Goal: Information Seeking & Learning: Learn about a topic

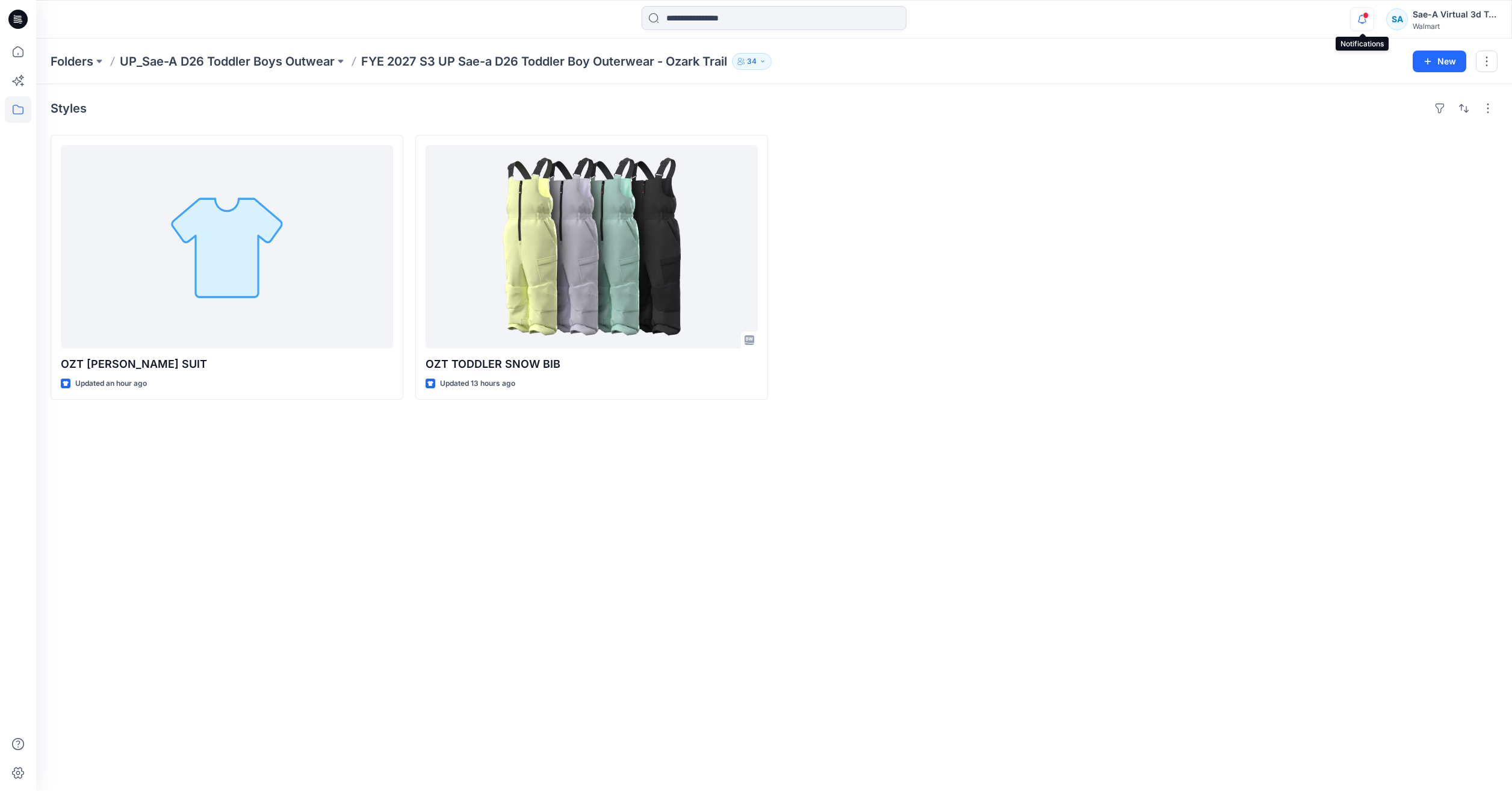
click at [1363, 26] on icon "button" at bounding box center [1362, 19] width 23 height 24
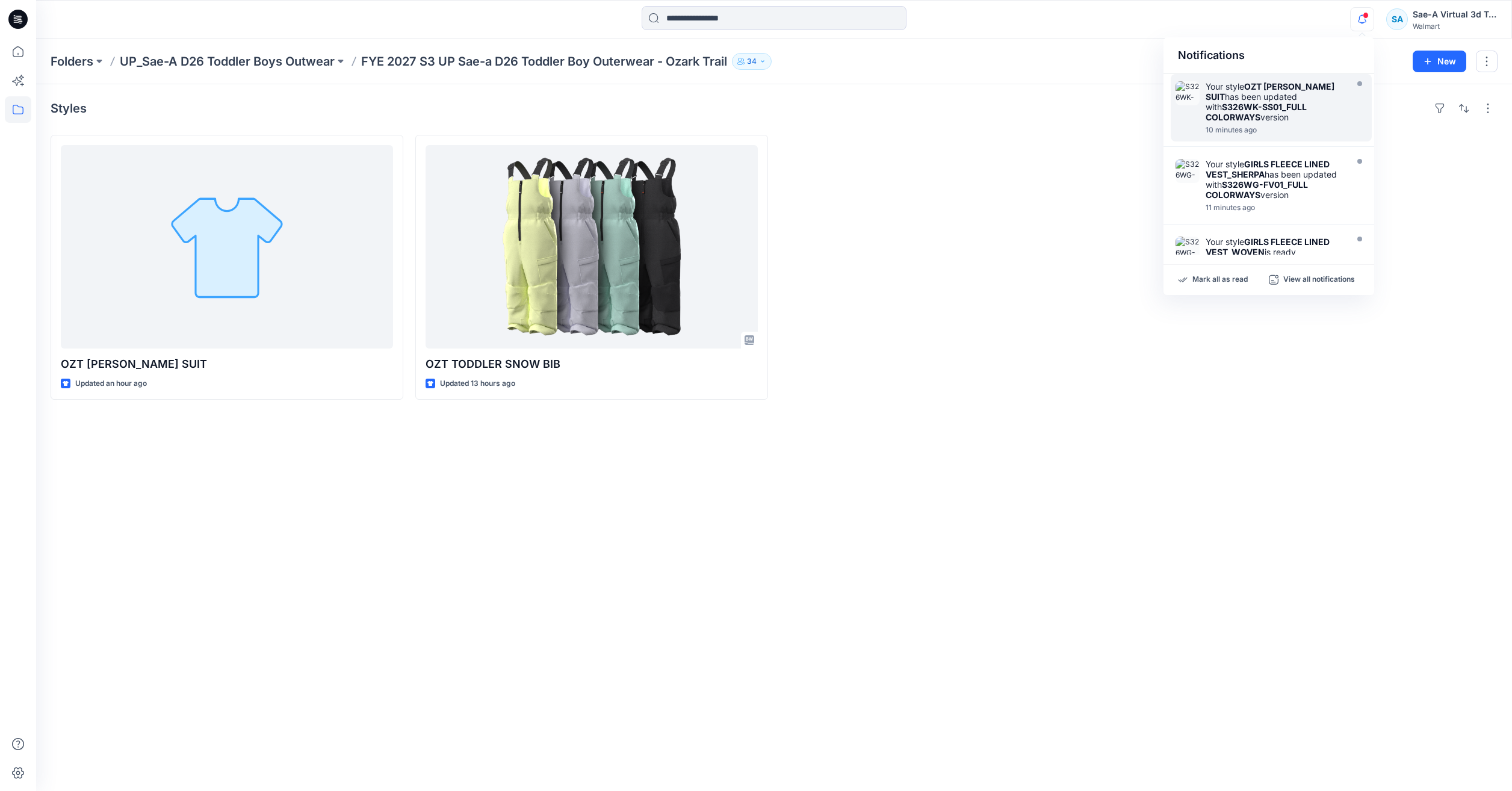
click at [1288, 140] on div "Your style OZT [PERSON_NAME] SUIT has been updated with S326WK-SS01_FULL COLORW…" at bounding box center [1272, 107] width 201 height 67
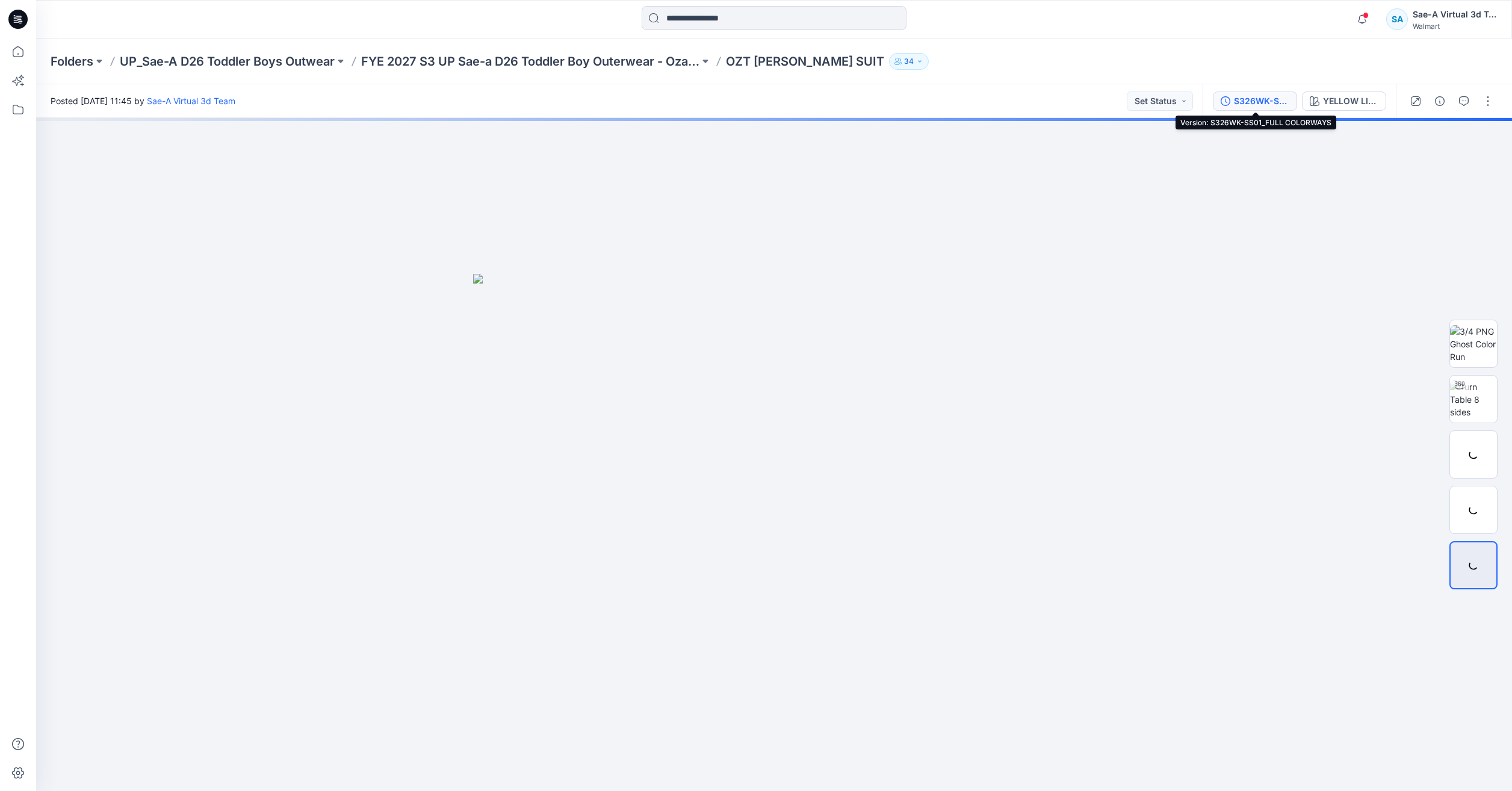
click at [1228, 97] on icon "button" at bounding box center [1226, 101] width 9 height 9
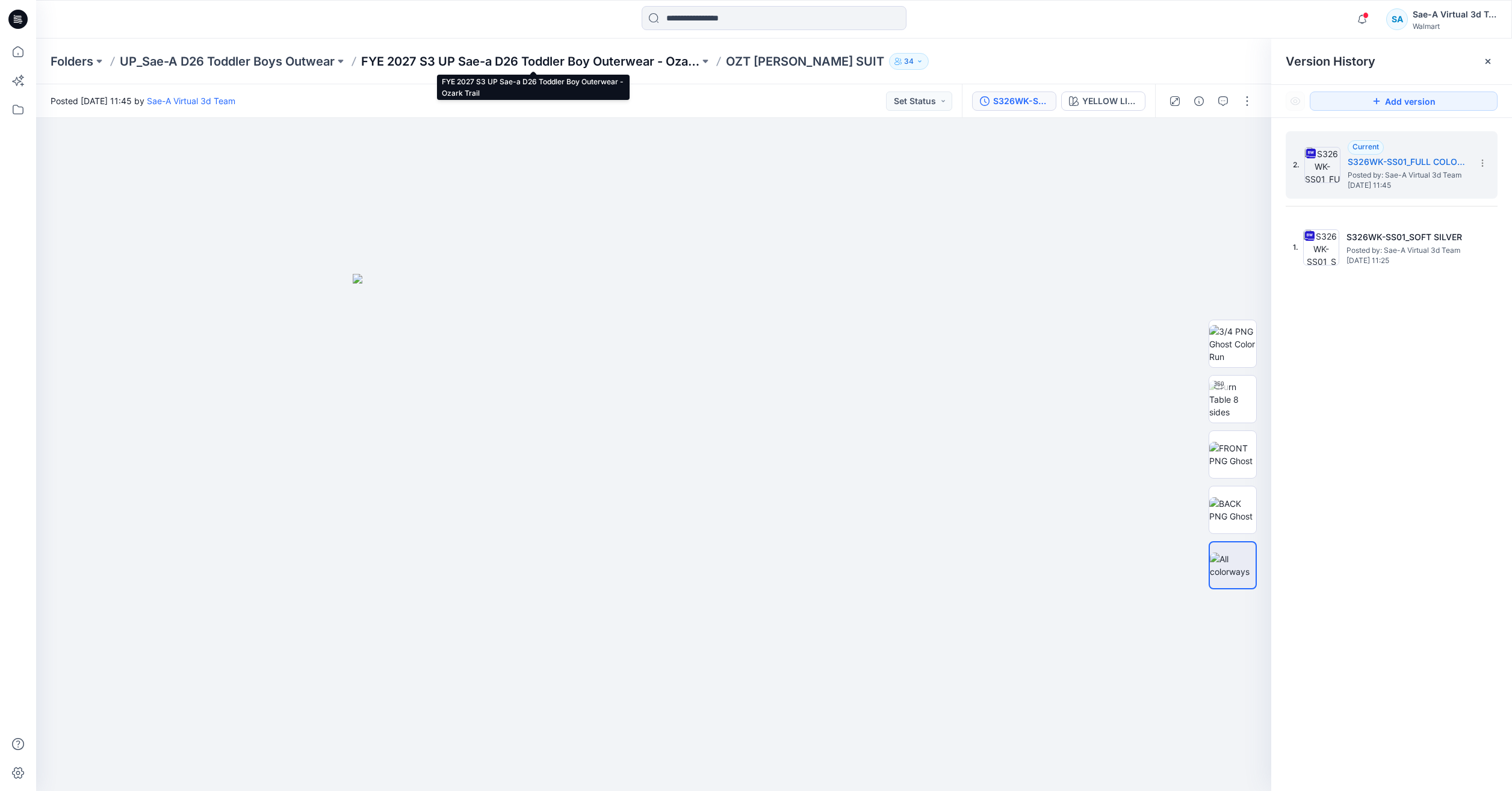
click at [655, 69] on p "FYE 2027 S3 UP Sae-a D26 Toddler Boy Outerwear - Ozark Trail" at bounding box center [530, 61] width 339 height 17
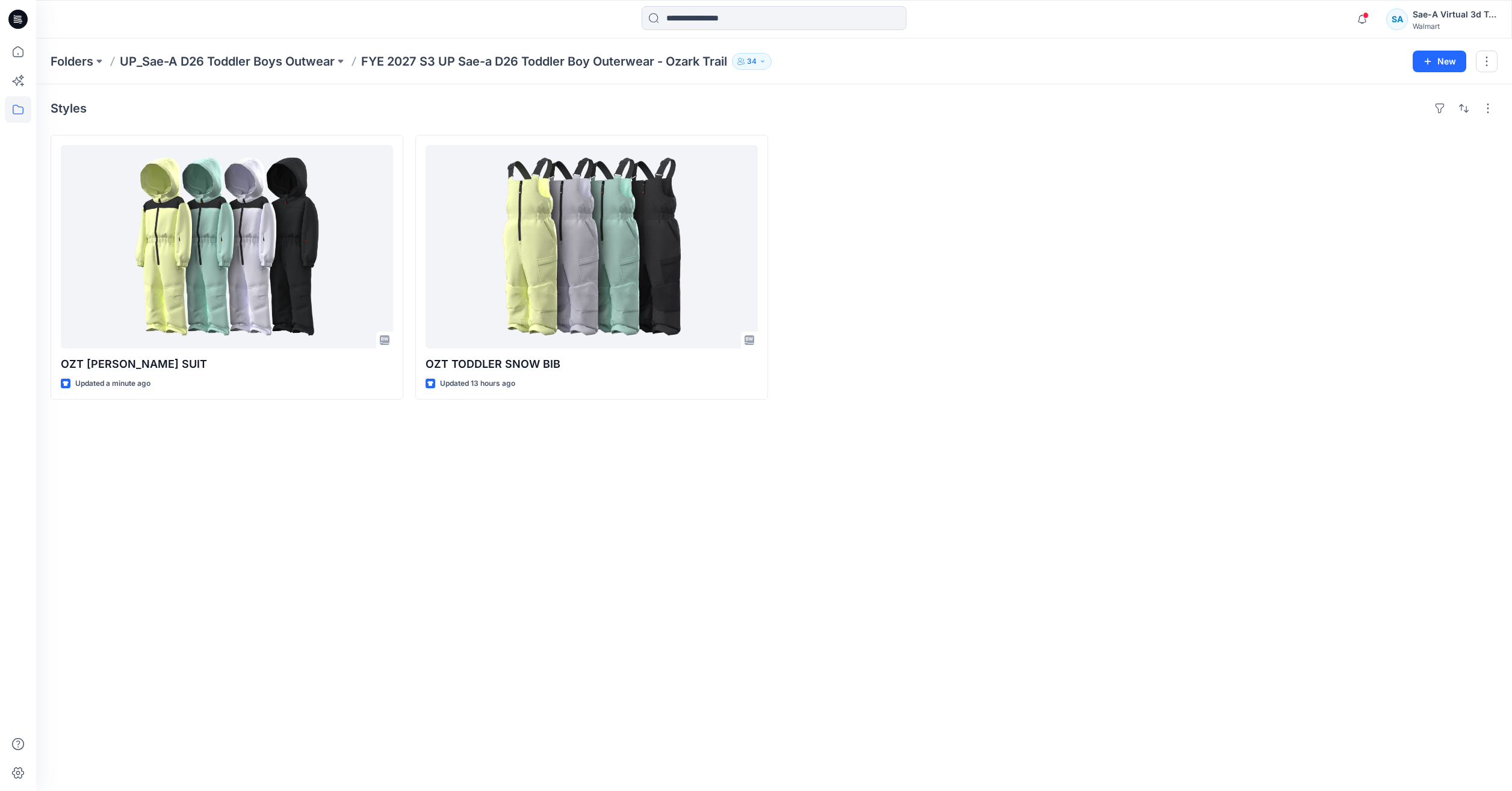
click at [14, 18] on icon at bounding box center [18, 18] width 19 height 19
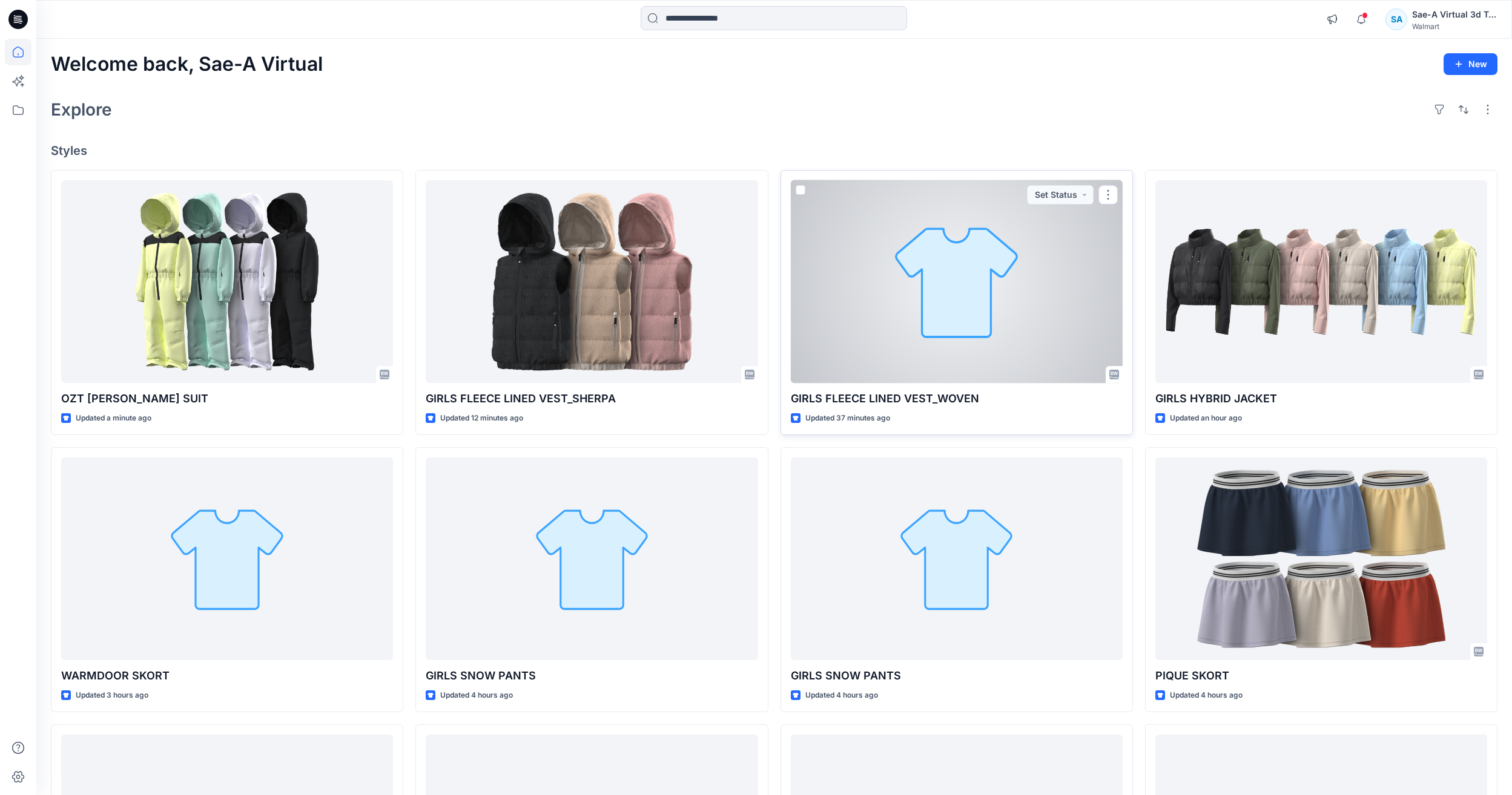
click at [978, 257] on div at bounding box center [956, 281] width 331 height 203
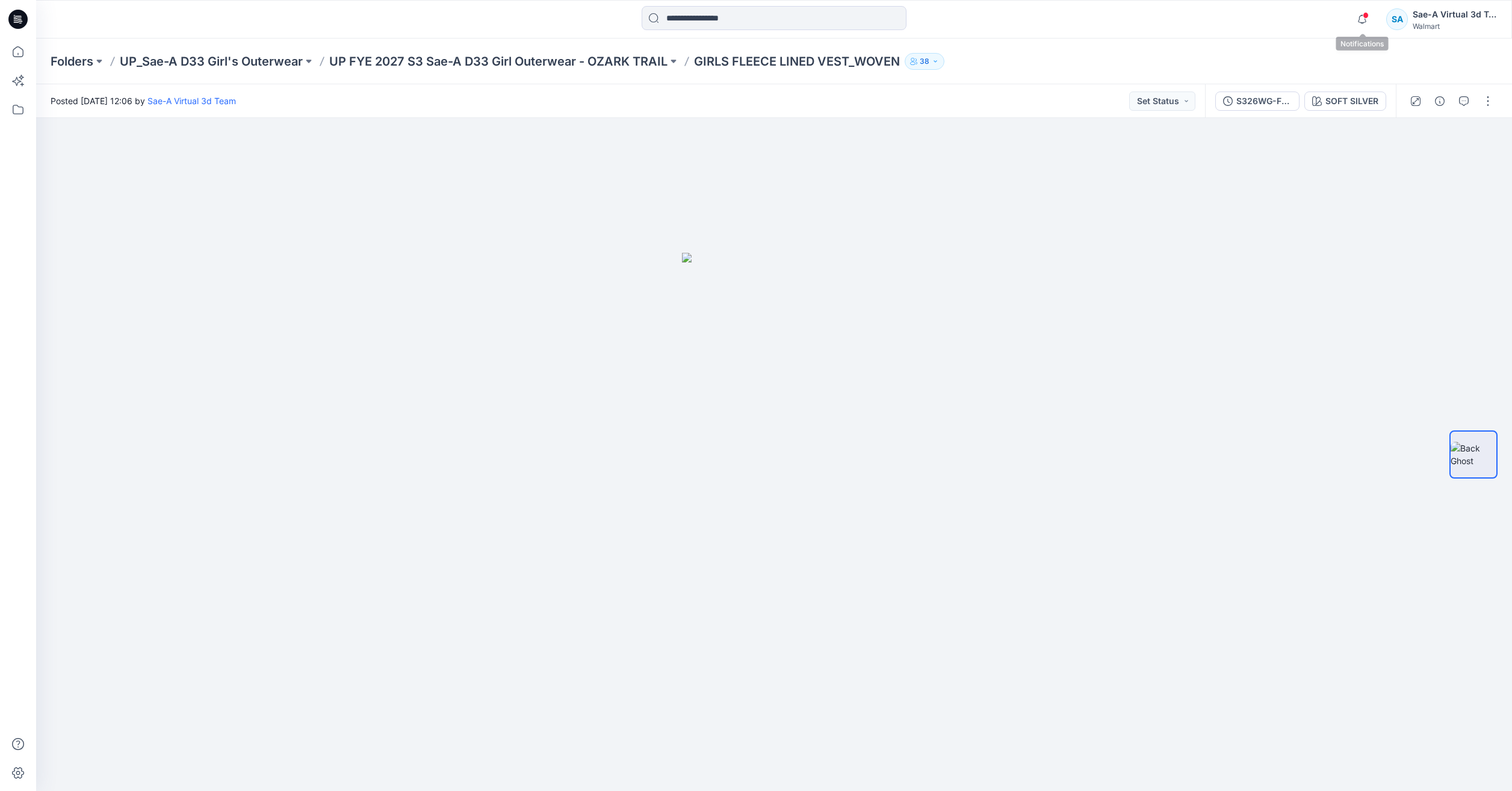
click at [1367, 17] on span at bounding box center [1366, 15] width 6 height 6
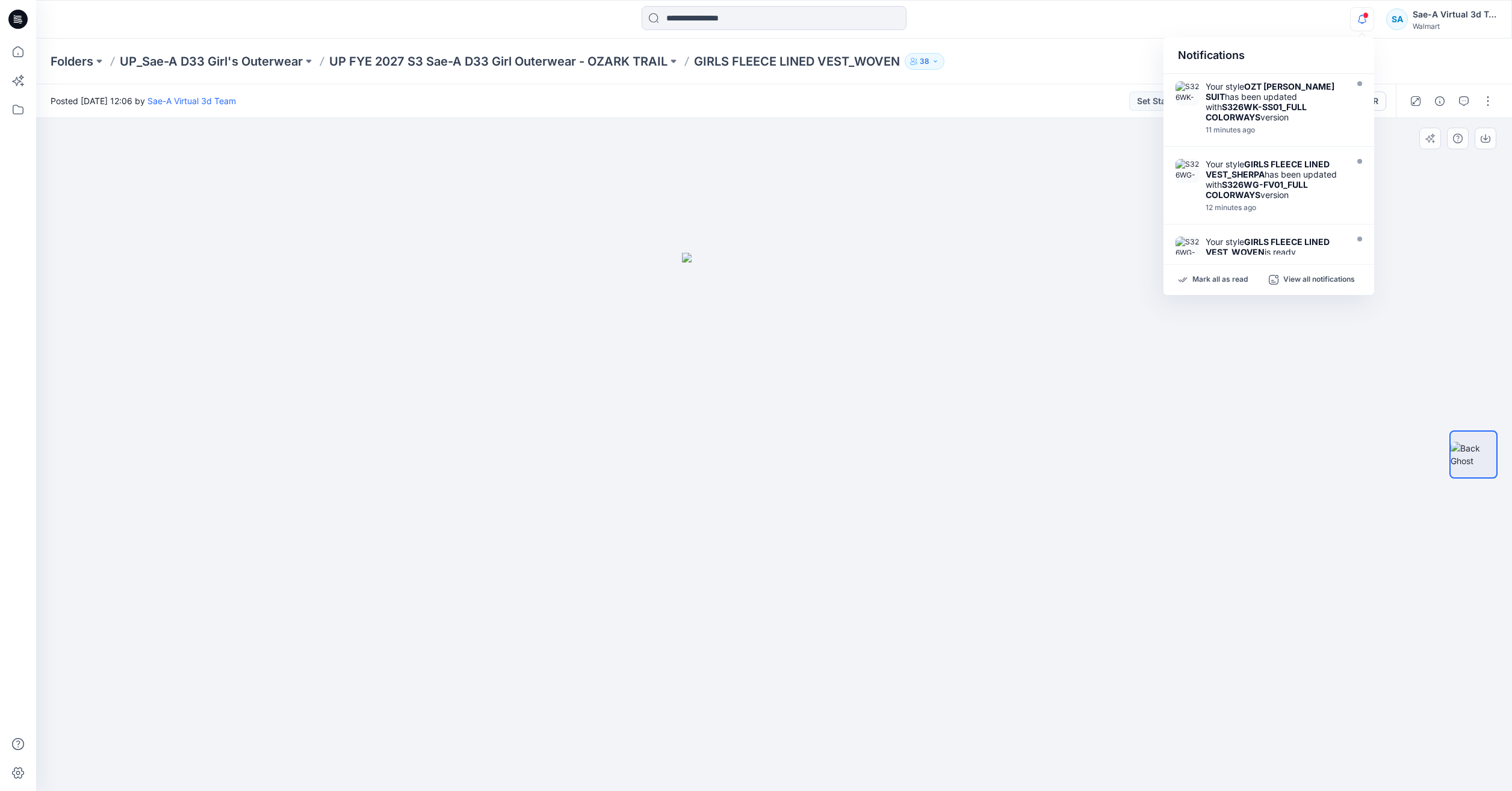
click at [1444, 229] on div at bounding box center [774, 454] width 1476 height 673
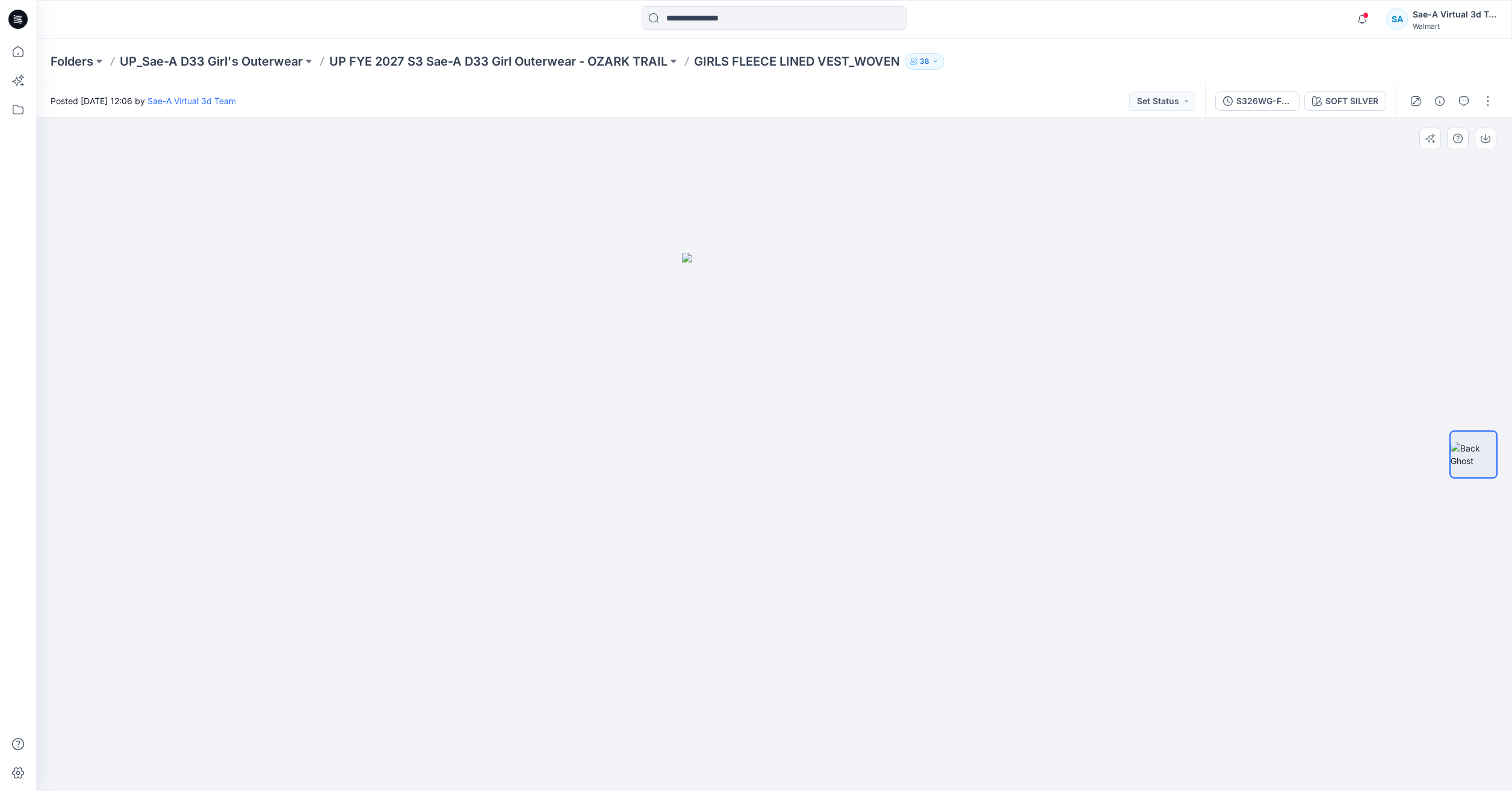
click at [1394, 240] on div at bounding box center [774, 454] width 1476 height 673
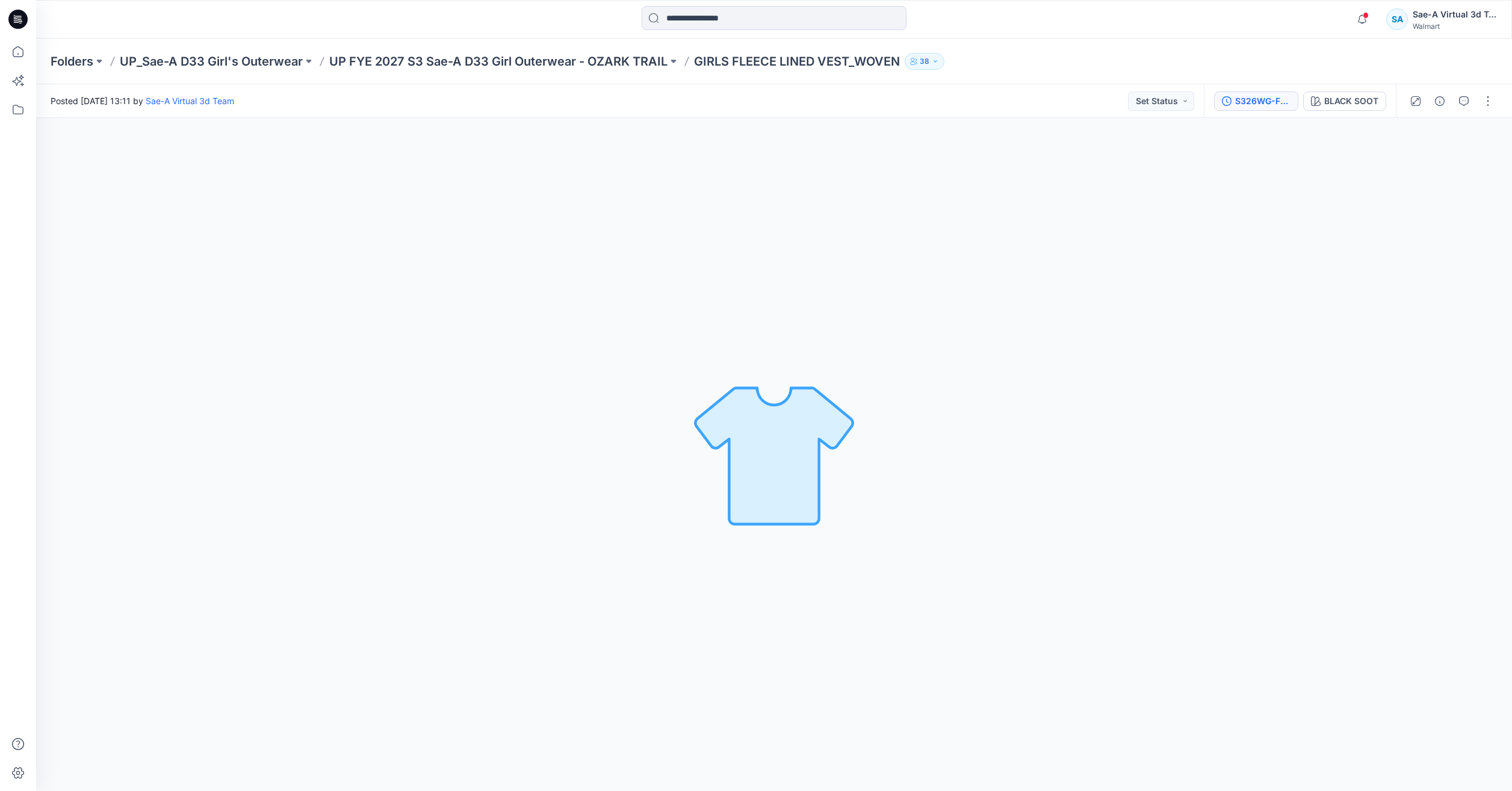
click at [1254, 104] on div "S326WG-FV01_FULL COLORWAYS" at bounding box center [1263, 101] width 55 height 13
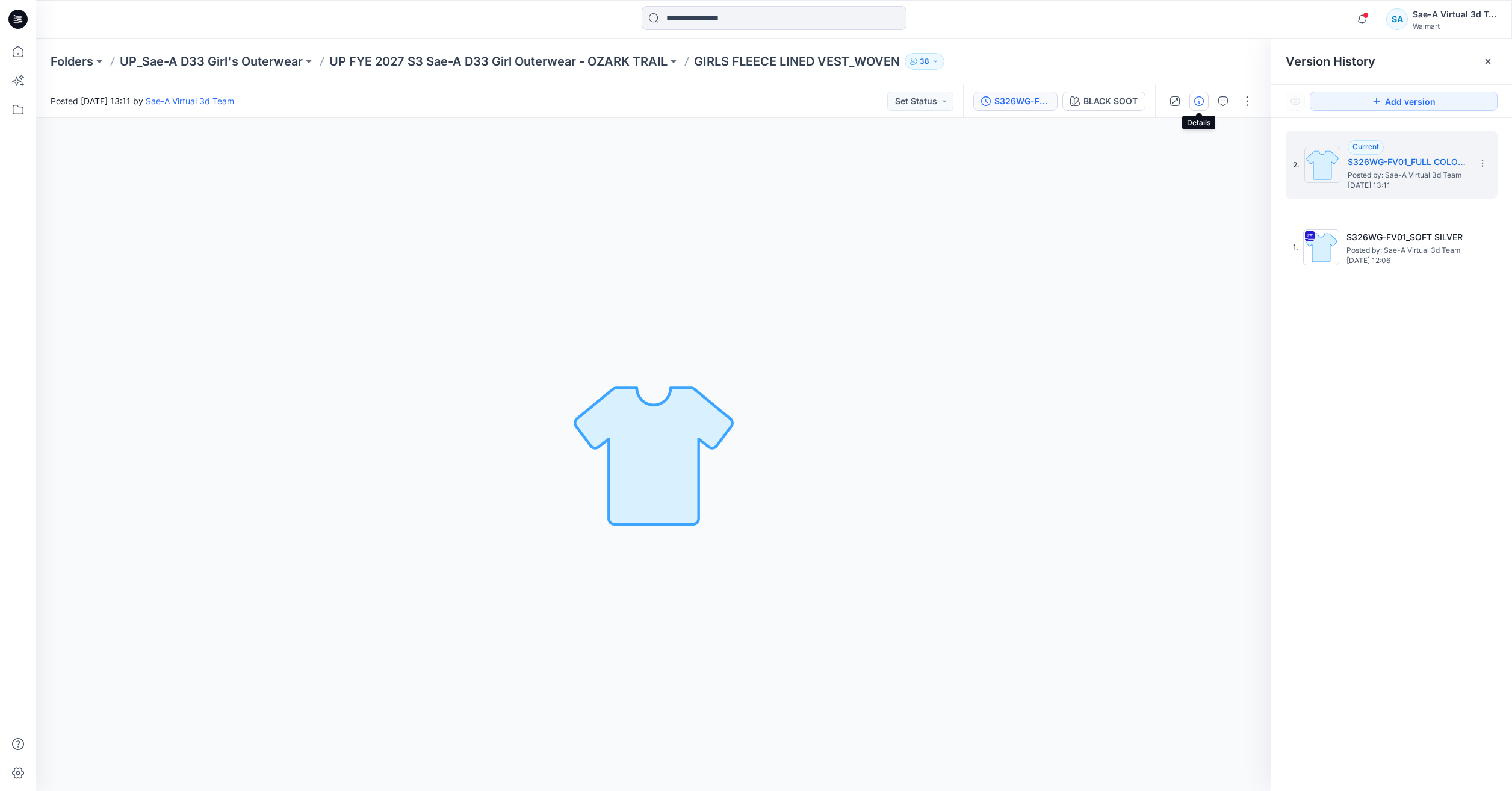
click at [1200, 104] on icon "button" at bounding box center [1199, 101] width 9 height 9
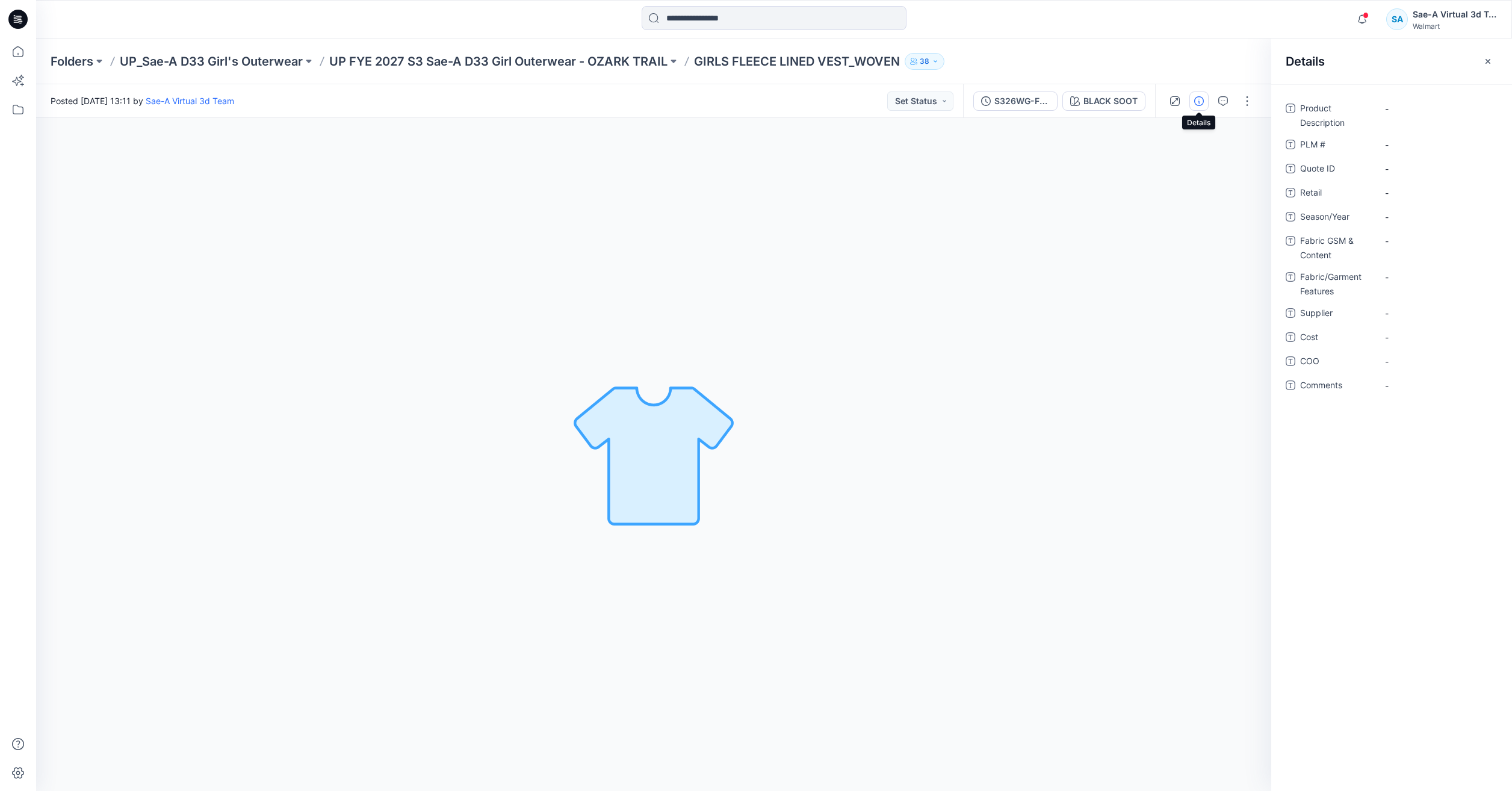
click at [1202, 102] on icon "button" at bounding box center [1199, 101] width 9 height 9
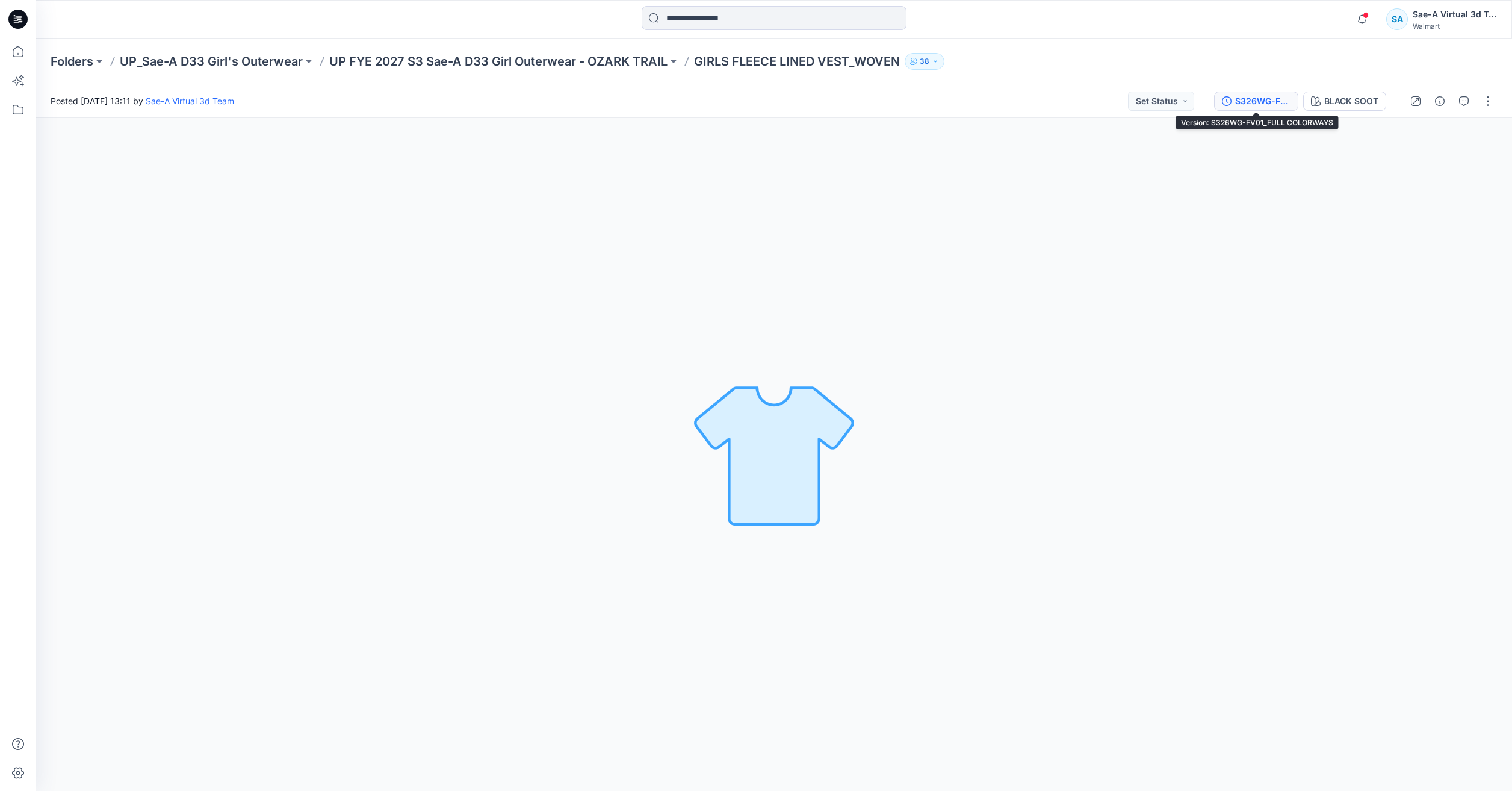
click at [1259, 96] on div "S326WG-FV01_FULL COLORWAYS" at bounding box center [1263, 101] width 55 height 13
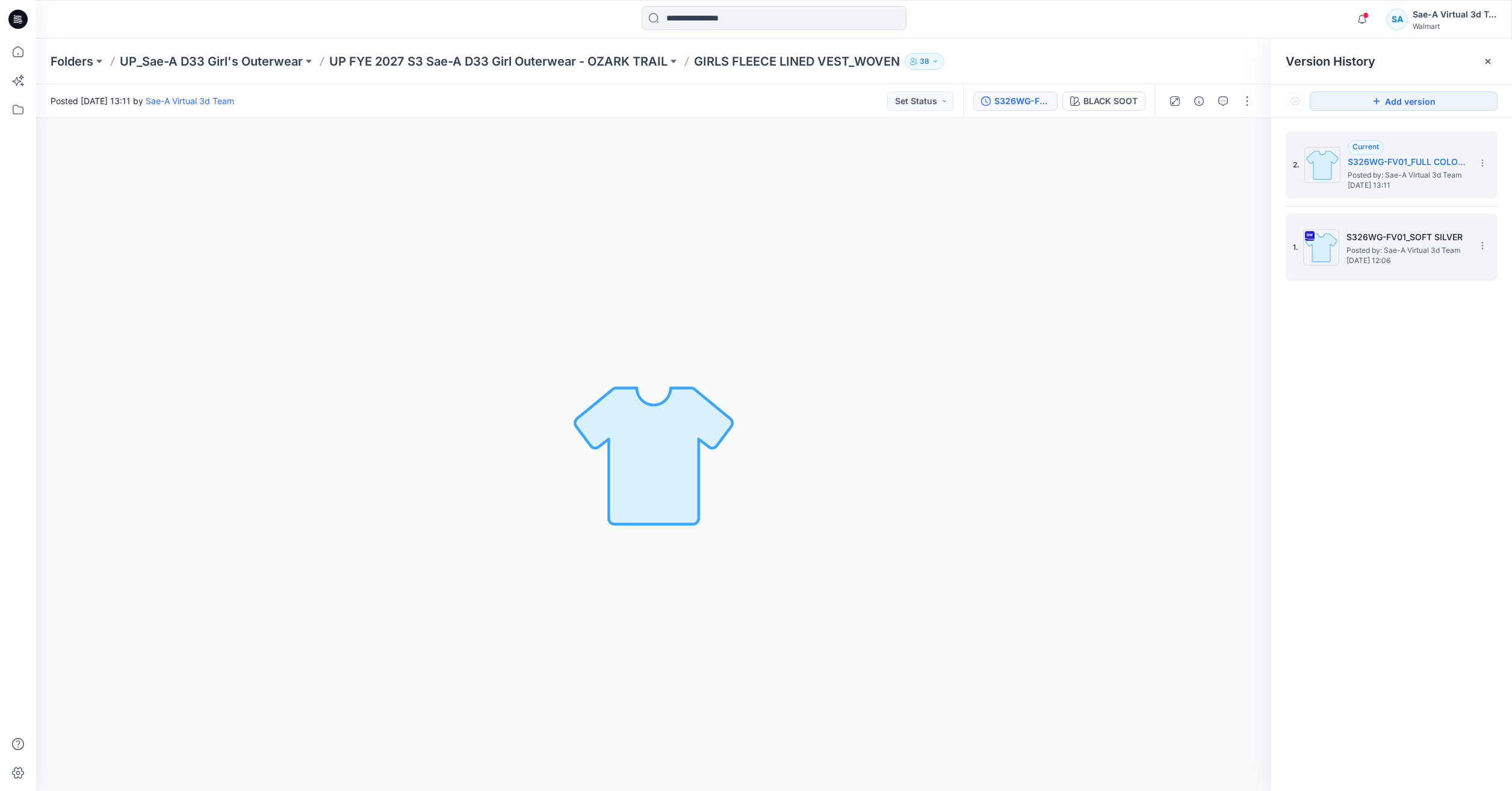
click at [1363, 235] on h5 "S326WG-FV01_SOFT SILVER" at bounding box center [1407, 237] width 120 height 15
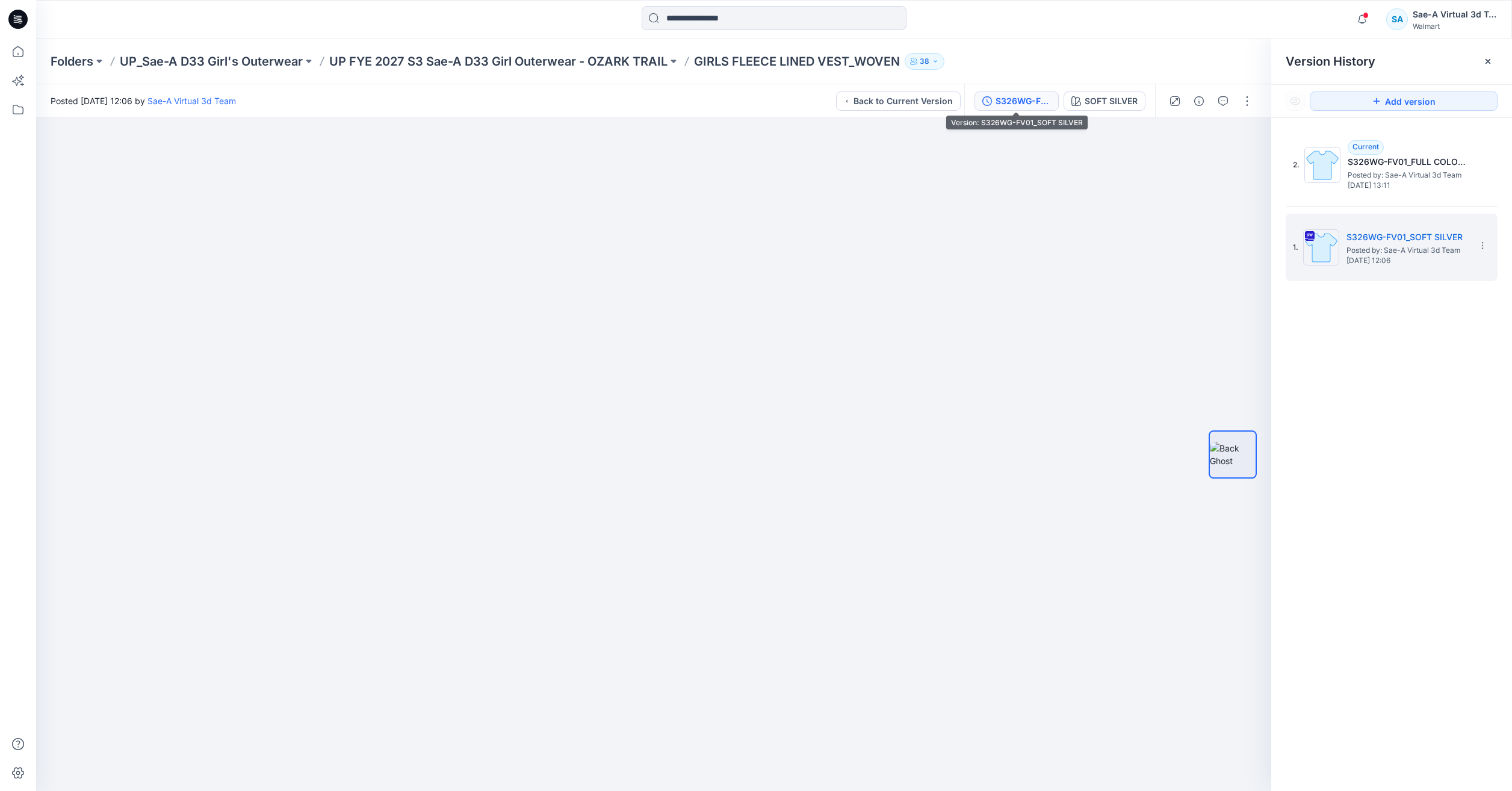
click at [1023, 103] on div "S326WG-FV01_SOFT SILVER" at bounding box center [1024, 101] width 55 height 13
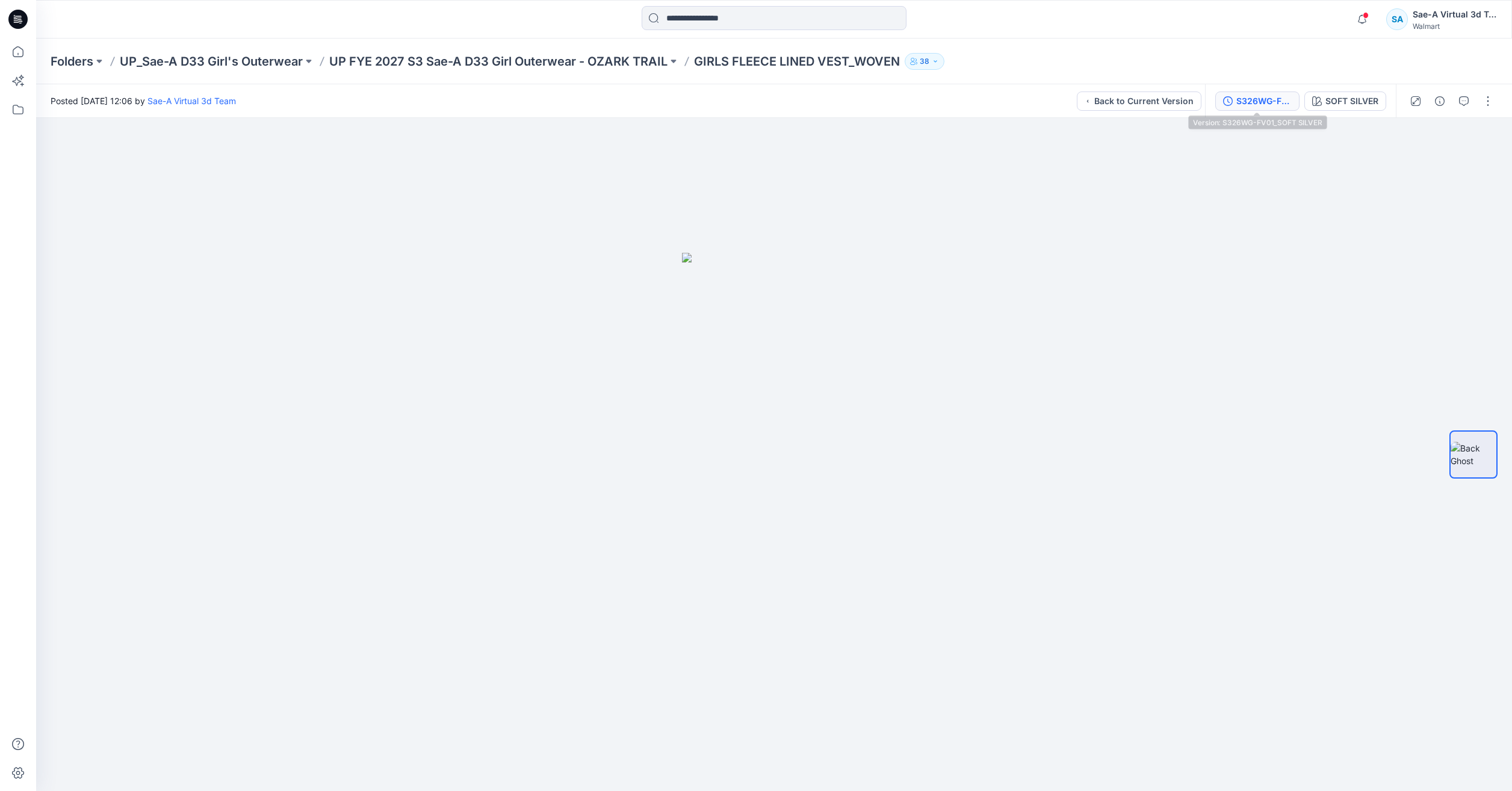
click at [1250, 102] on div "S326WG-FV01_SOFT SILVER" at bounding box center [1265, 101] width 55 height 13
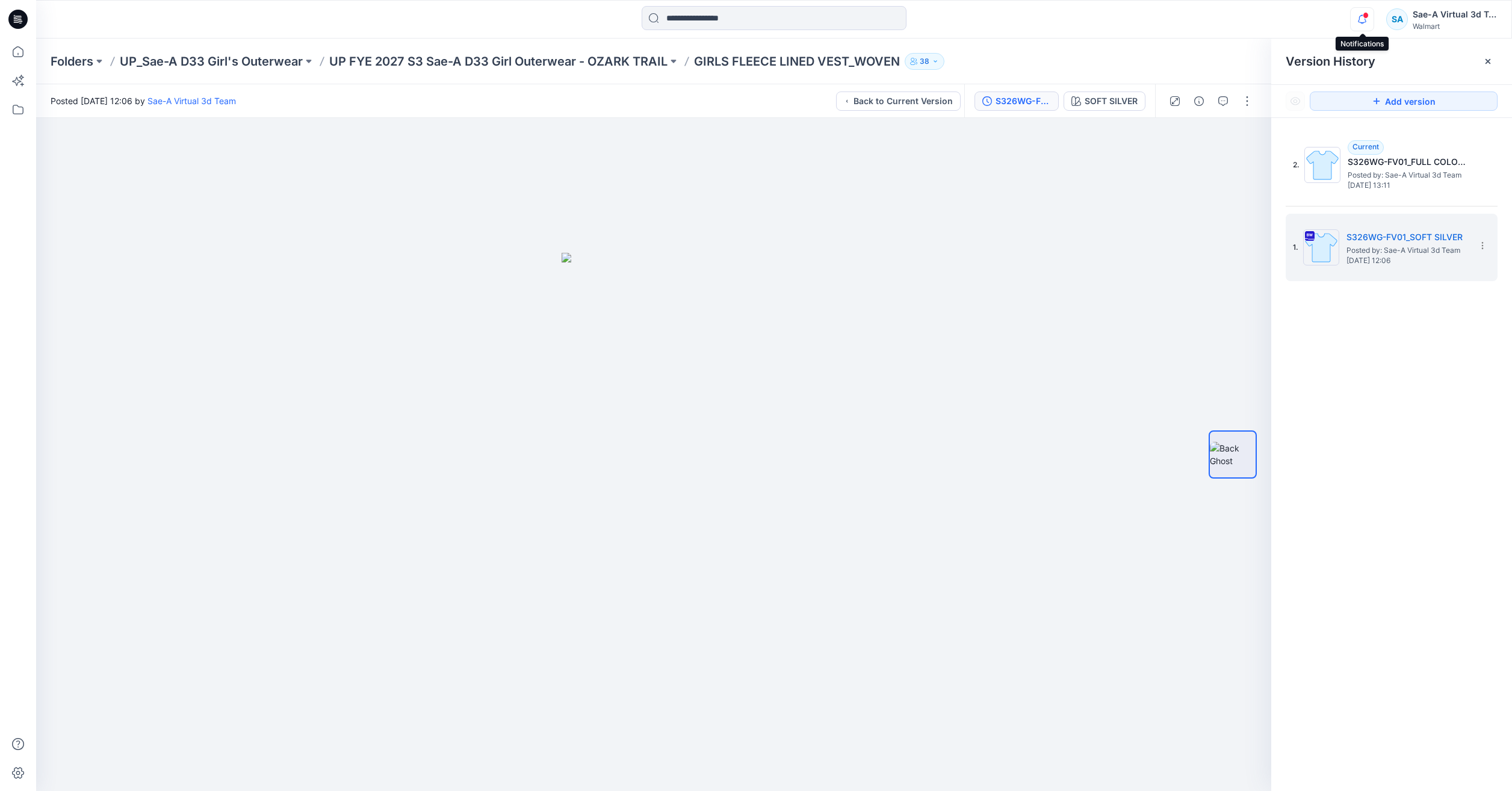
click at [1362, 24] on icon "button" at bounding box center [1362, 19] width 23 height 24
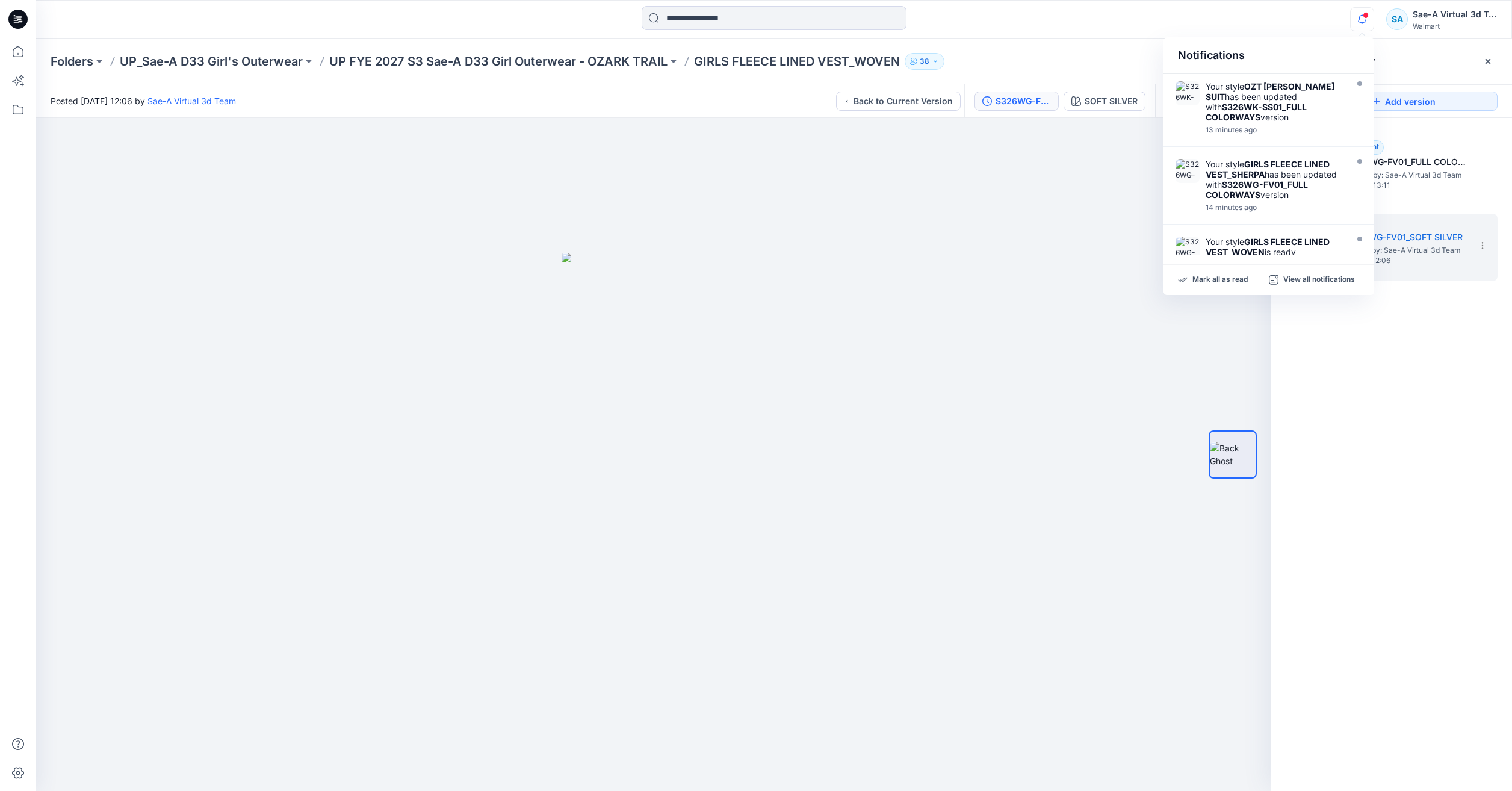
click at [1403, 411] on div "2. Current S326WG-FV01_FULL COLORWAYS Posted by: Sae-A Virtual 3d Team Friday, …" at bounding box center [1392, 463] width 241 height 690
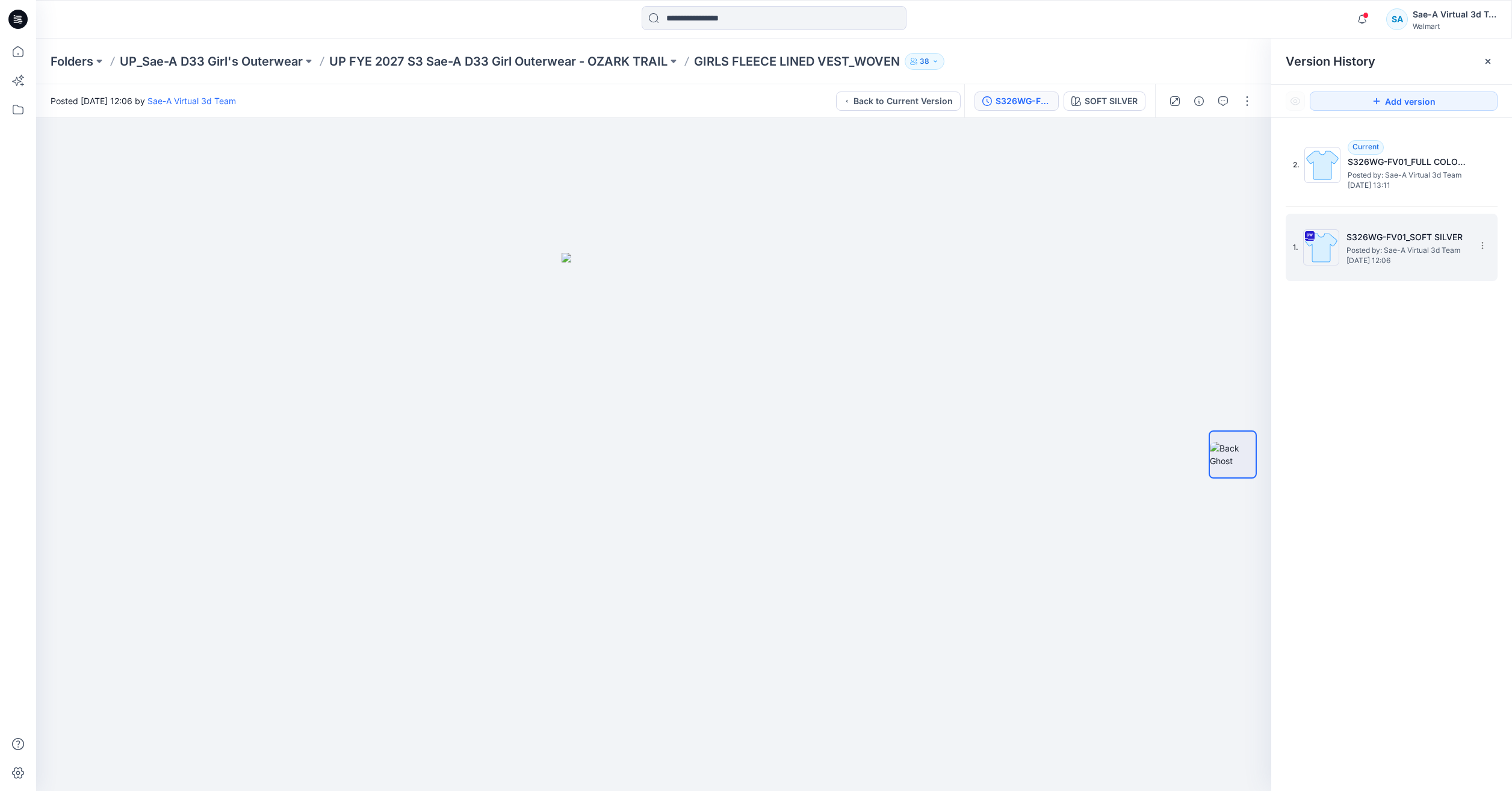
click at [1387, 254] on span "Posted by: Sae-A Virtual 3d Team" at bounding box center [1407, 250] width 120 height 12
click at [1395, 181] on span "Friday, September 12, 2025 13:11" at bounding box center [1408, 185] width 120 height 8
click at [1392, 234] on h5 "S326WG-FV01_SOFT SILVER" at bounding box center [1407, 237] width 120 height 15
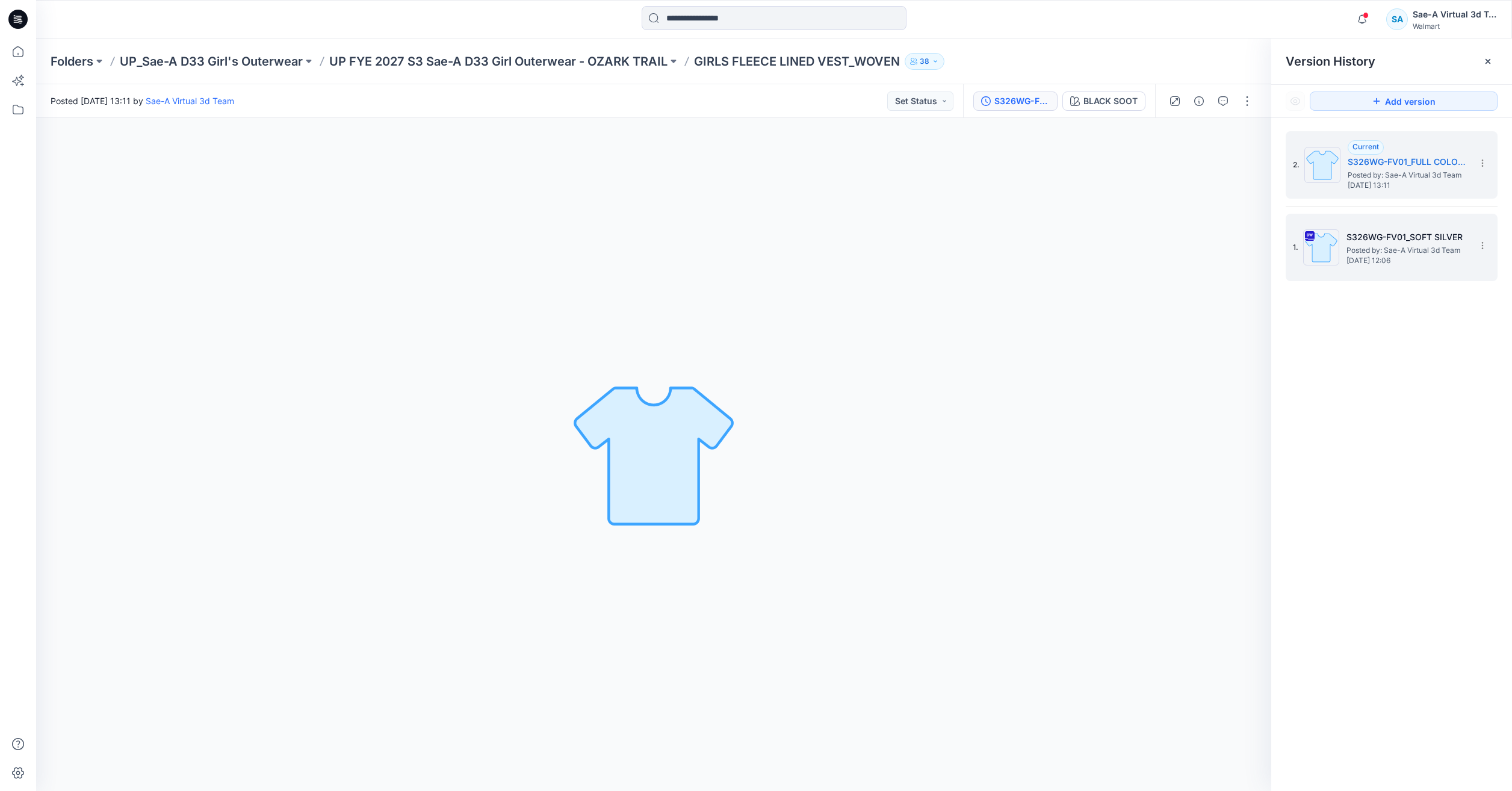
click at [1389, 258] on span "[DATE] 12:06" at bounding box center [1407, 260] width 120 height 8
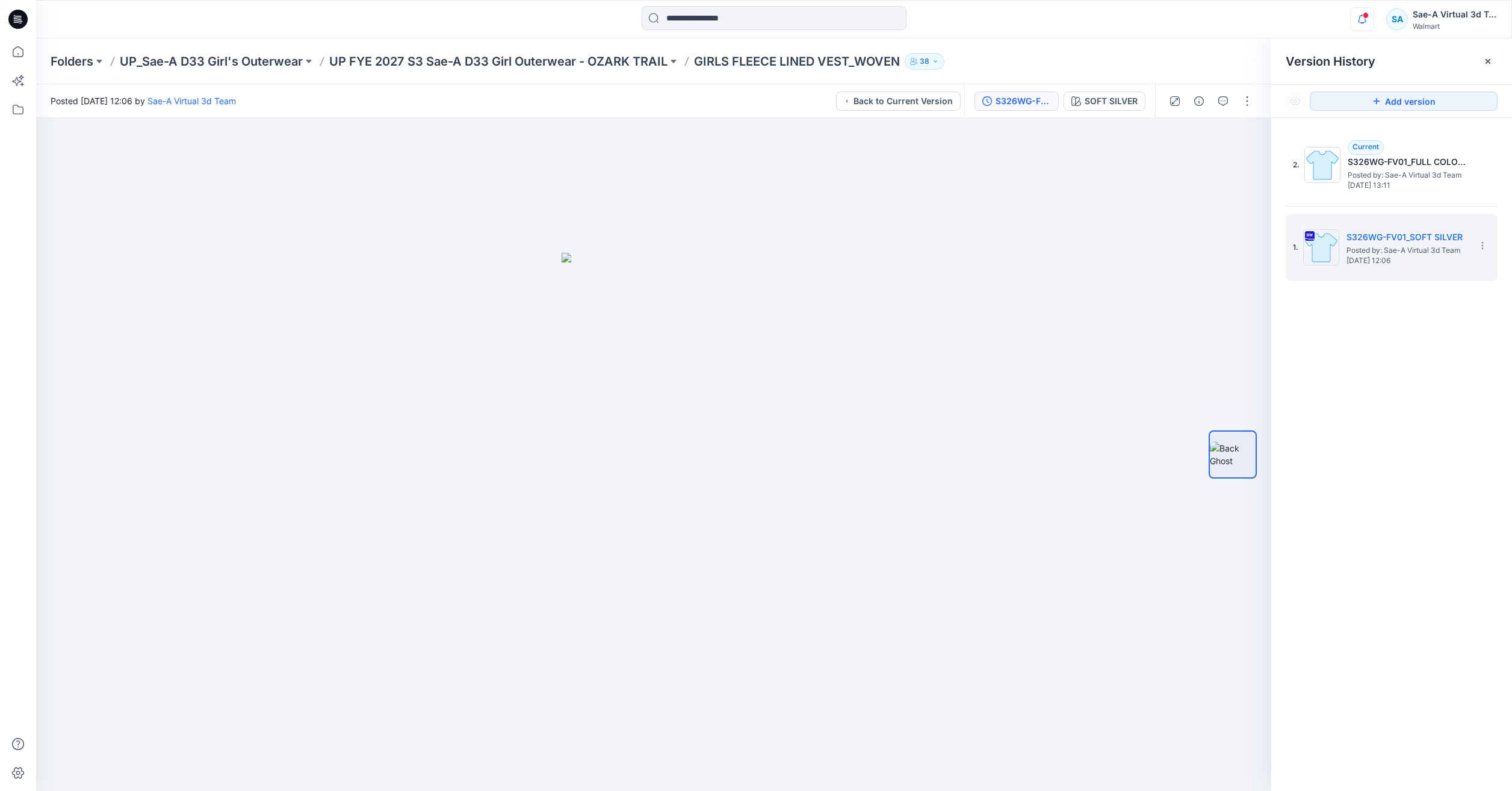
click at [1366, 21] on icon "button" at bounding box center [1362, 18] width 8 height 7
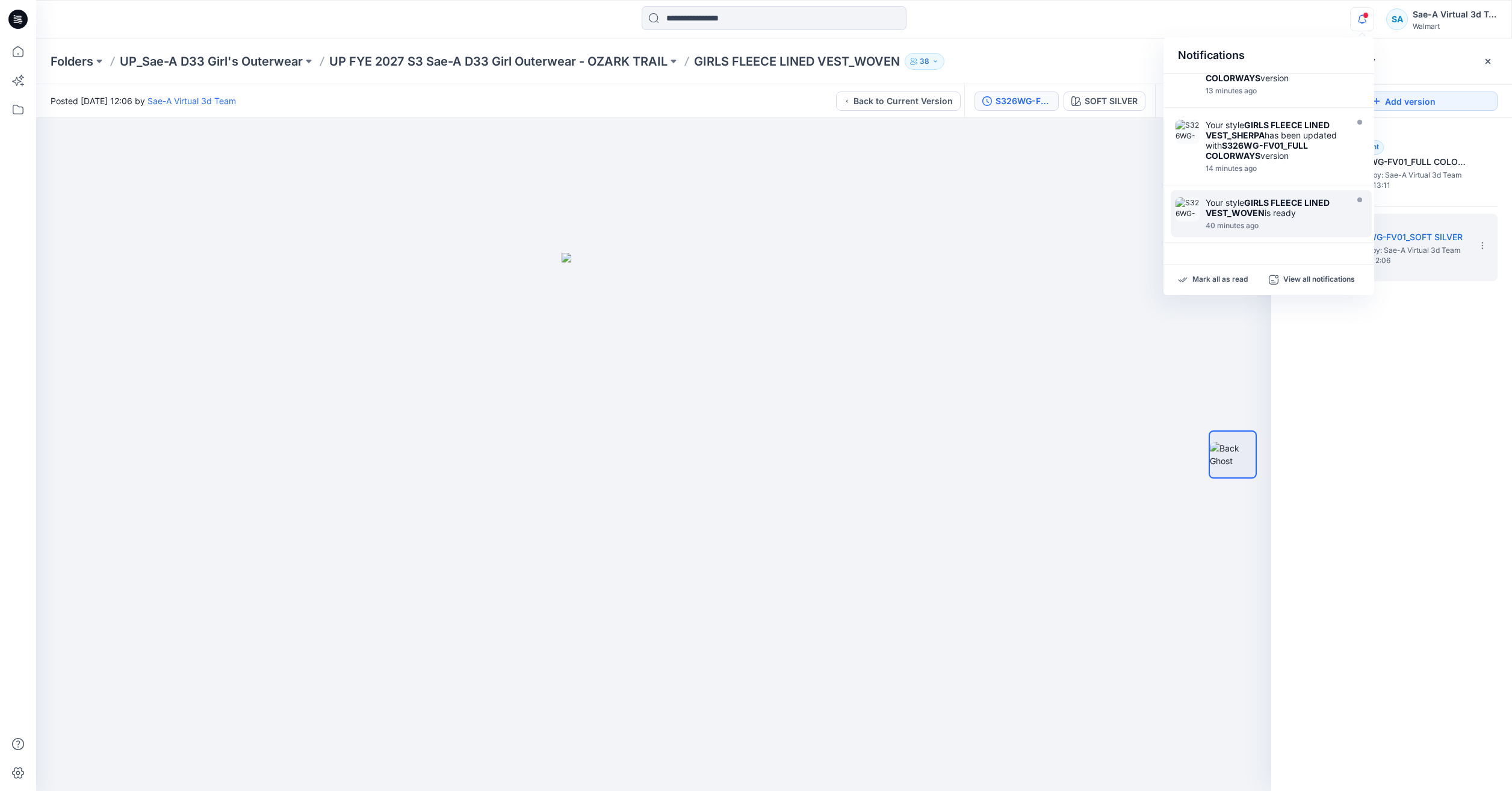
scroll to position [60, 0]
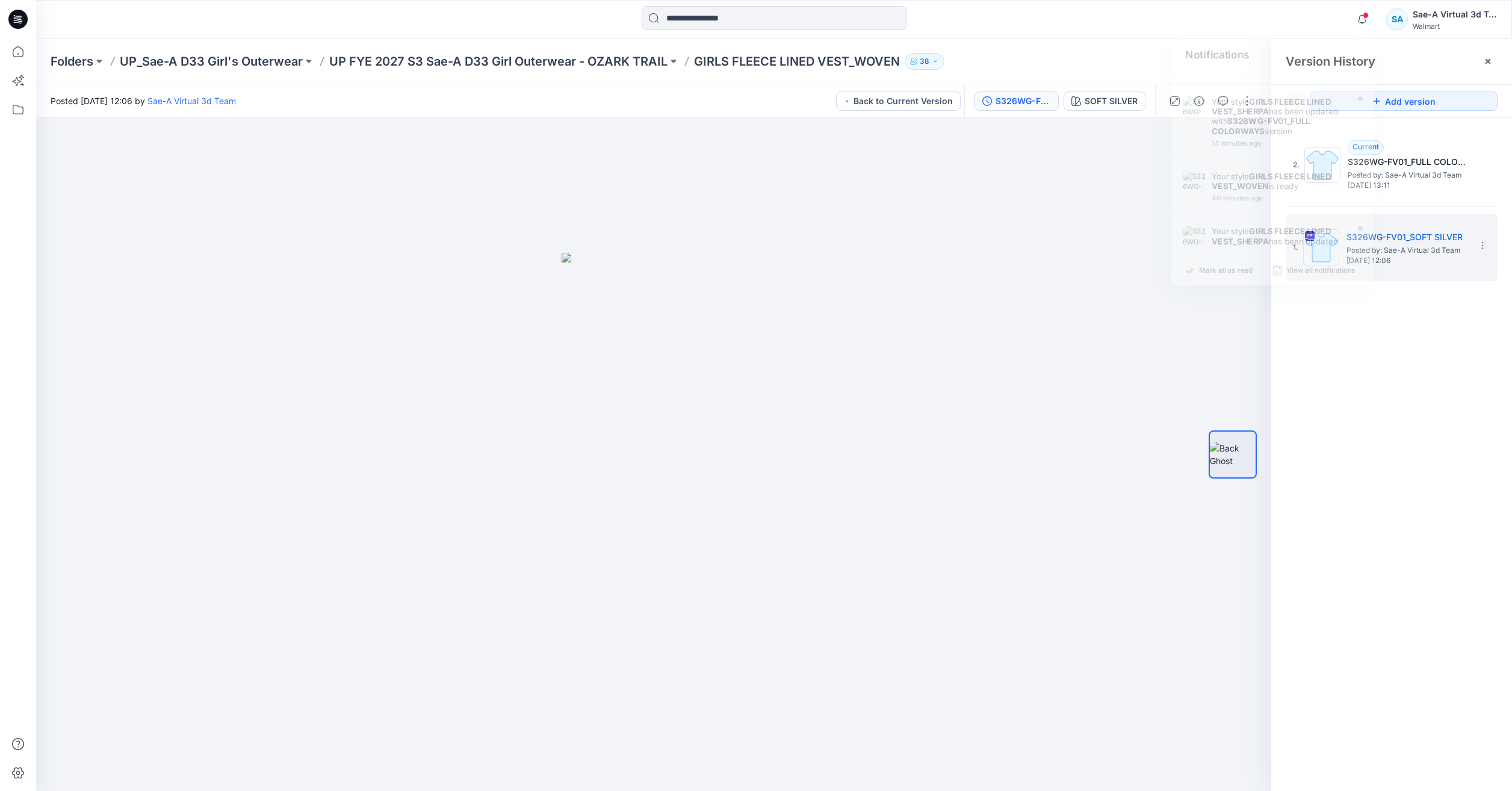
click at [1383, 443] on div "2. Current S326WG-FV01_FULL COLORWAYS Posted by: Sae-A Virtual 3d Team Friday, …" at bounding box center [1392, 463] width 241 height 690
click at [1377, 263] on span "[DATE] 12:06" at bounding box center [1407, 260] width 120 height 8
click at [1407, 181] on span "Friday, September 12, 2025 13:11" at bounding box center [1408, 185] width 120 height 8
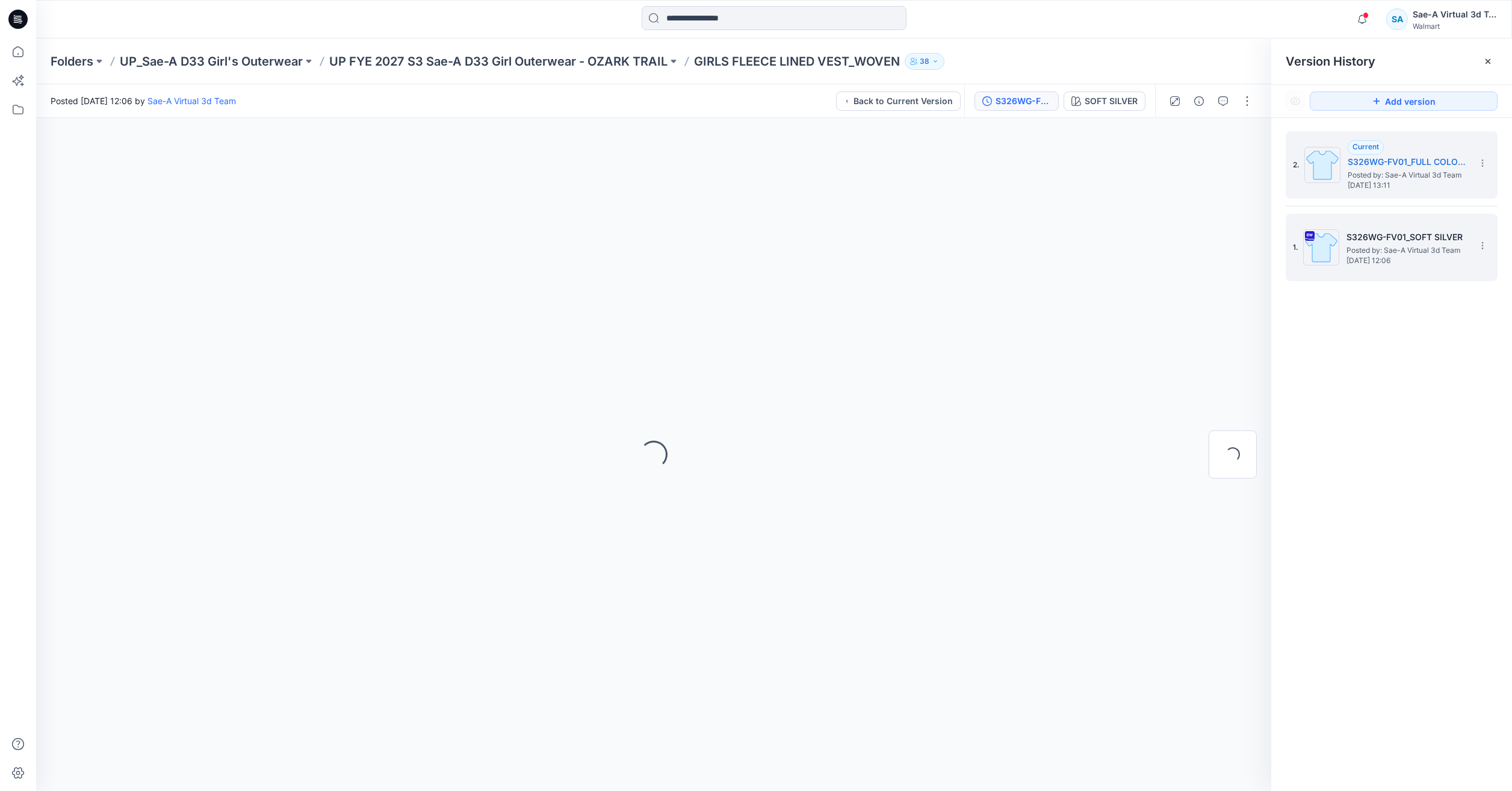
click at [1398, 261] on span "[DATE] 12:06" at bounding box center [1407, 260] width 120 height 8
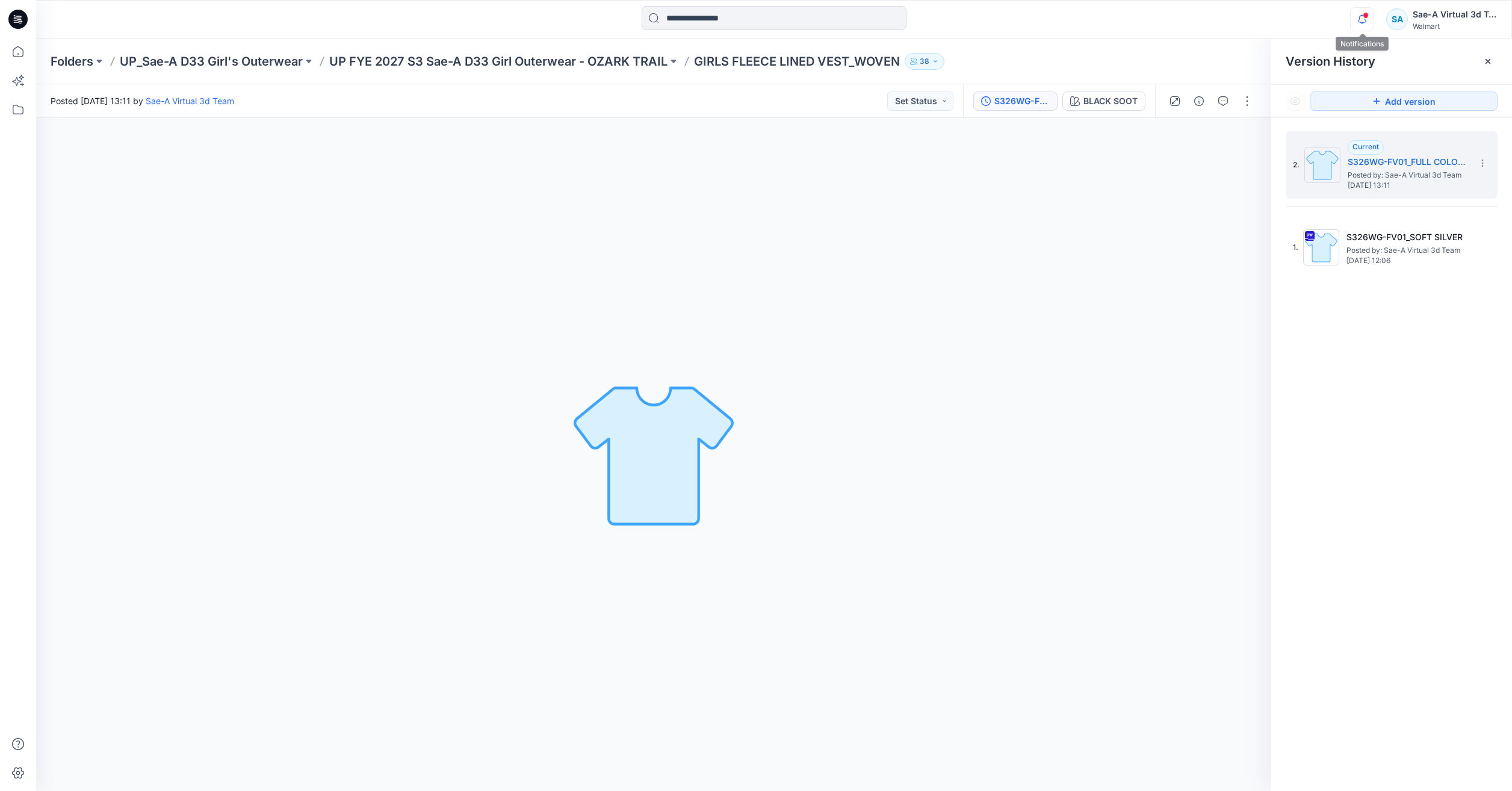
click at [1353, 23] on icon "button" at bounding box center [1362, 19] width 23 height 24
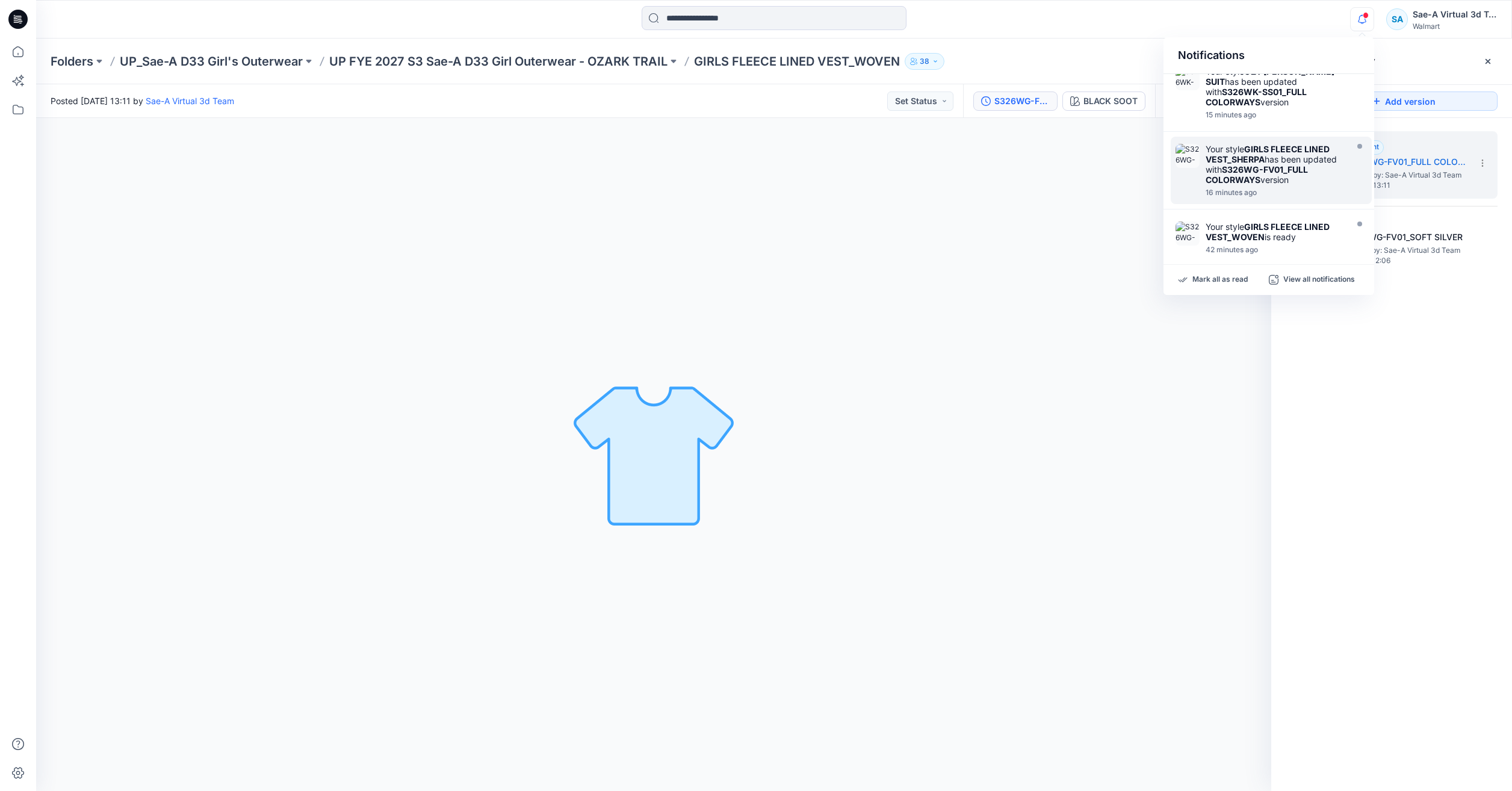
scroll to position [0, 0]
